Goal: Task Accomplishment & Management: Use online tool/utility

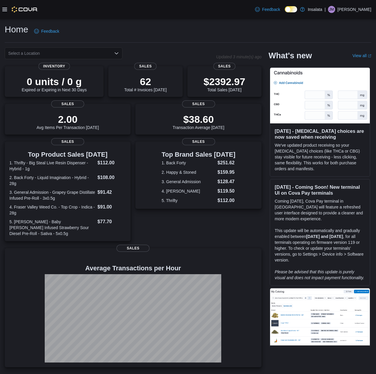
click at [2, 11] on icon at bounding box center [4, 10] width 5 height 4
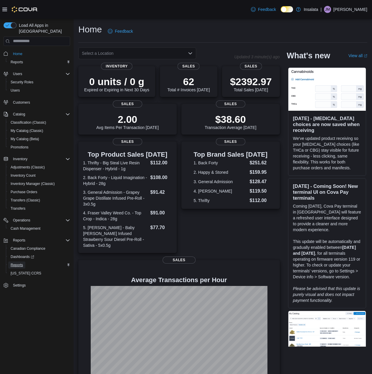
click at [17, 262] on span "Reports" at bounding box center [17, 264] width 12 height 5
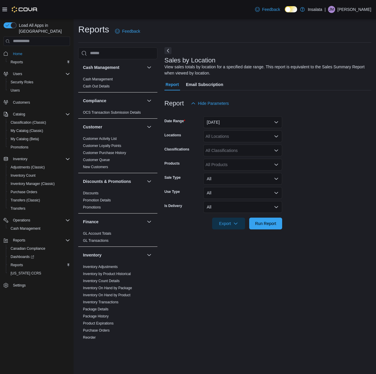
click at [168, 53] on button "Next" at bounding box center [167, 50] width 7 height 7
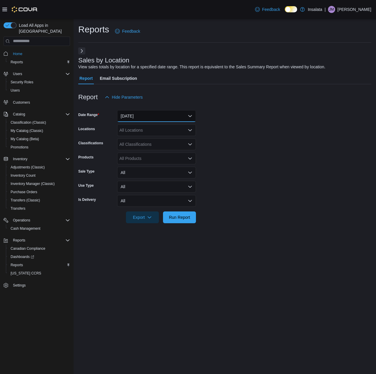
click at [145, 115] on button "[DATE]" at bounding box center [156, 116] width 79 height 12
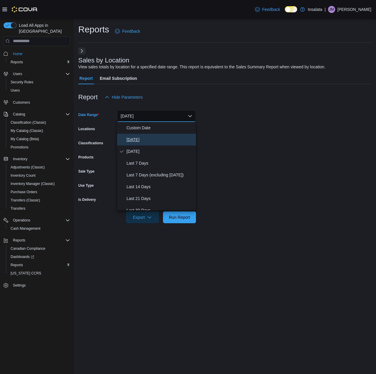
click at [139, 142] on span "[DATE]" at bounding box center [160, 139] width 67 height 7
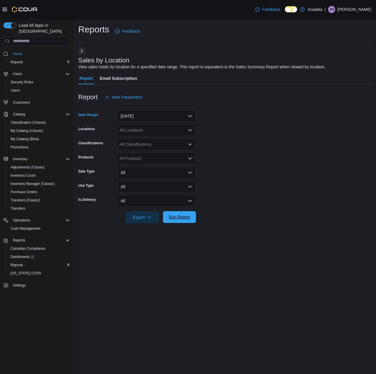
click at [183, 218] on span "Run Report" at bounding box center [179, 217] width 21 height 6
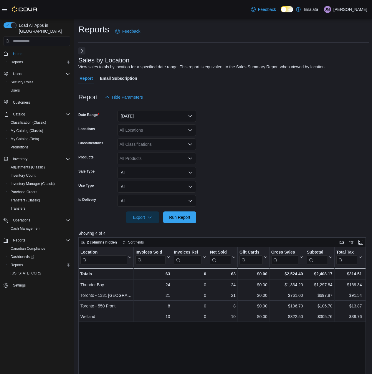
click at [181, 222] on span "Run Report" at bounding box center [180, 217] width 26 height 12
click at [181, 213] on span "Run Report" at bounding box center [180, 217] width 26 height 12
click at [178, 216] on span "Run Report" at bounding box center [179, 217] width 21 height 6
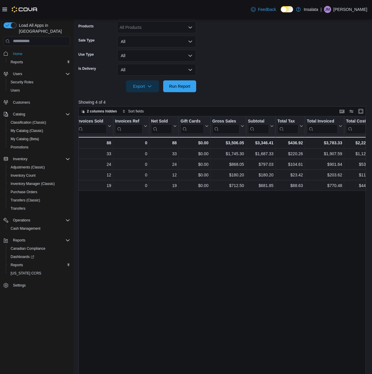
scroll to position [167, 0]
